Goal: Navigation & Orientation: Find specific page/section

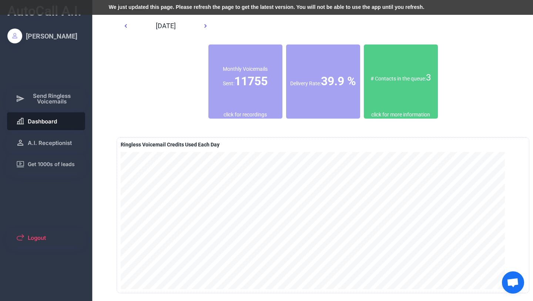
click at [406, 80] on div "# Contacts in the queue: 3" at bounding box center [401, 77] width 74 height 13
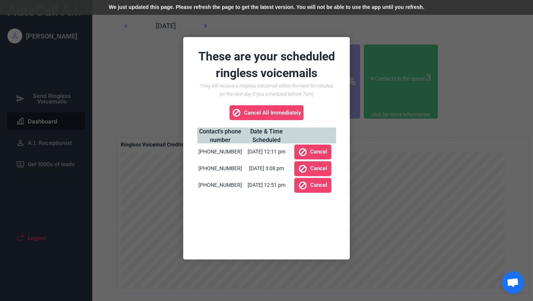
click at [416, 148] on div at bounding box center [266, 150] width 533 height 301
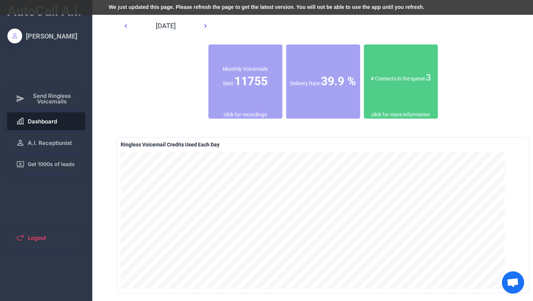
click at [46, 122] on span "Dashboard" at bounding box center [42, 121] width 29 height 6
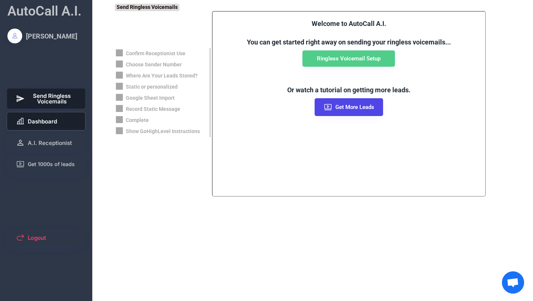
click at [48, 124] on span "Dashboard" at bounding box center [42, 121] width 29 height 6
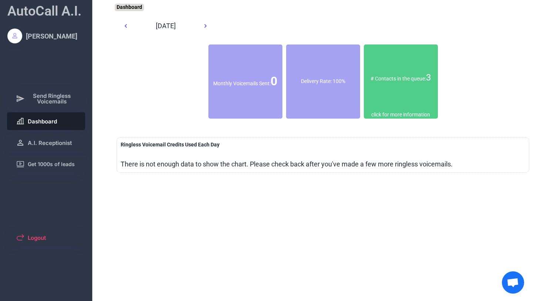
click at [51, 120] on span "Dashboard" at bounding box center [42, 121] width 29 height 6
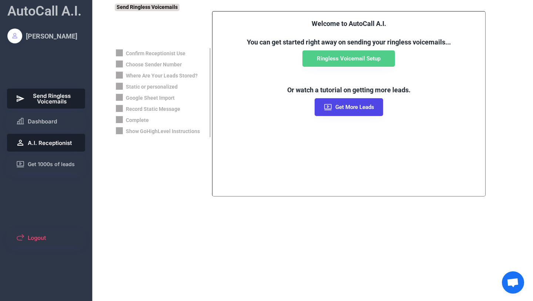
scroll to position [123, 0]
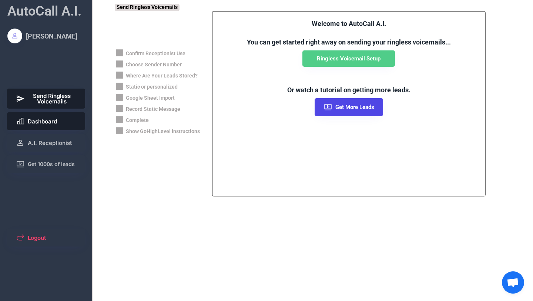
click at [46, 126] on button "Dashboard" at bounding box center [46, 121] width 78 height 18
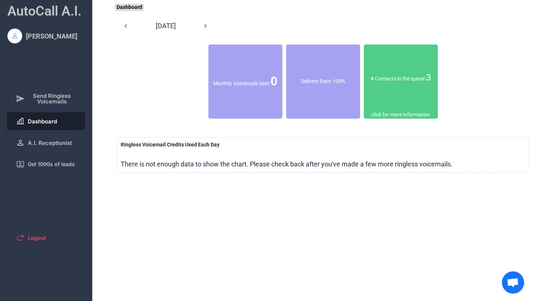
click at [124, 25] on icon at bounding box center [125, 25] width 7 height 7
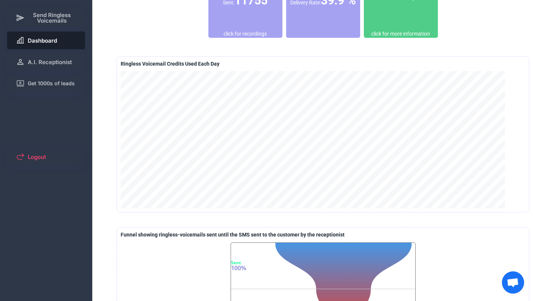
scroll to position [0, 0]
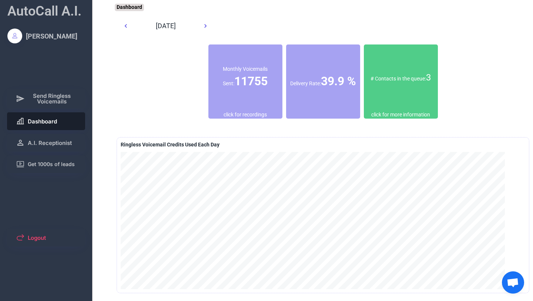
click at [386, 116] on div "click for more information" at bounding box center [400, 114] width 59 height 7
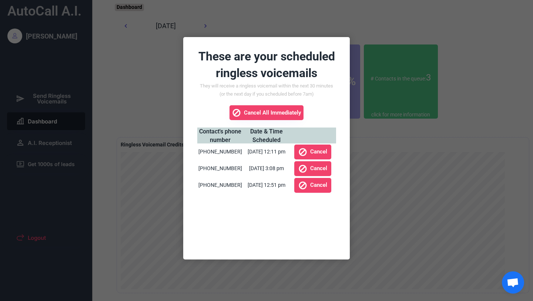
click at [457, 49] on div at bounding box center [266, 150] width 533 height 301
